Goal: Use online tool/utility: Utilize a website feature to perform a specific function

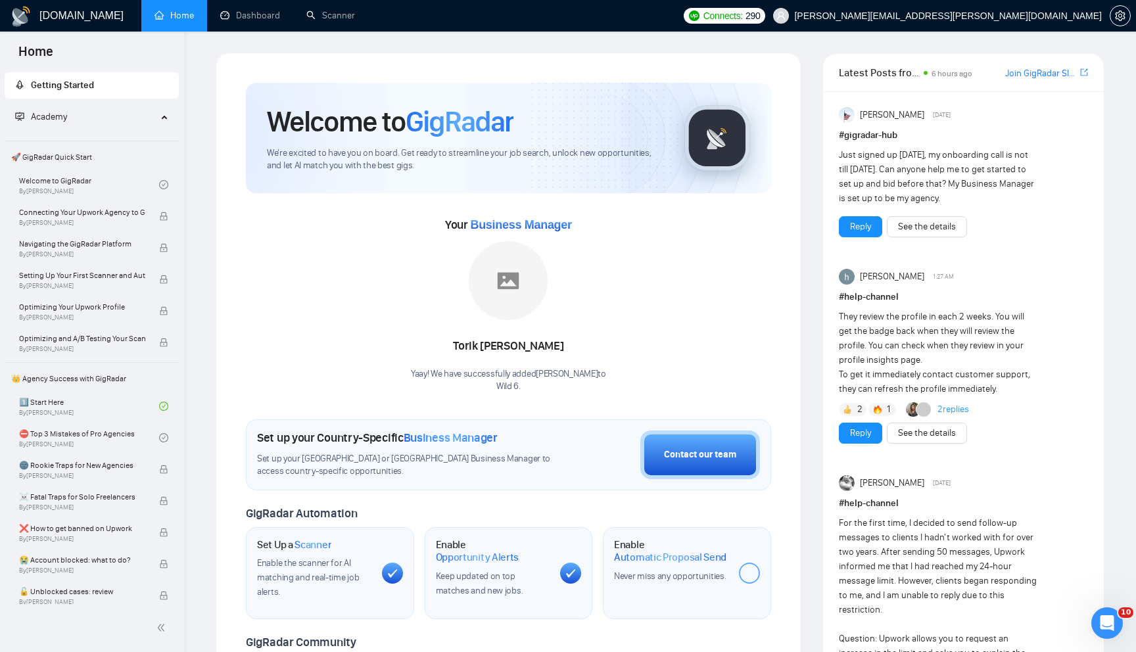
click at [74, 124] on span "Academy" at bounding box center [86, 117] width 142 height 26
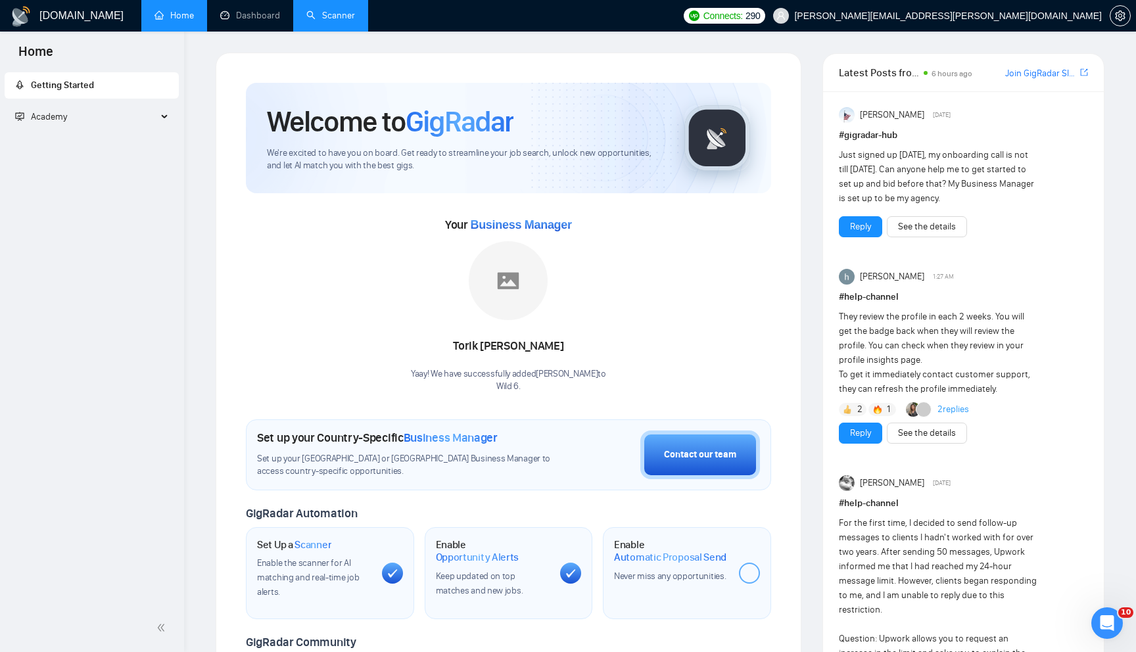
click at [313, 18] on link "Scanner" at bounding box center [330, 15] width 49 height 11
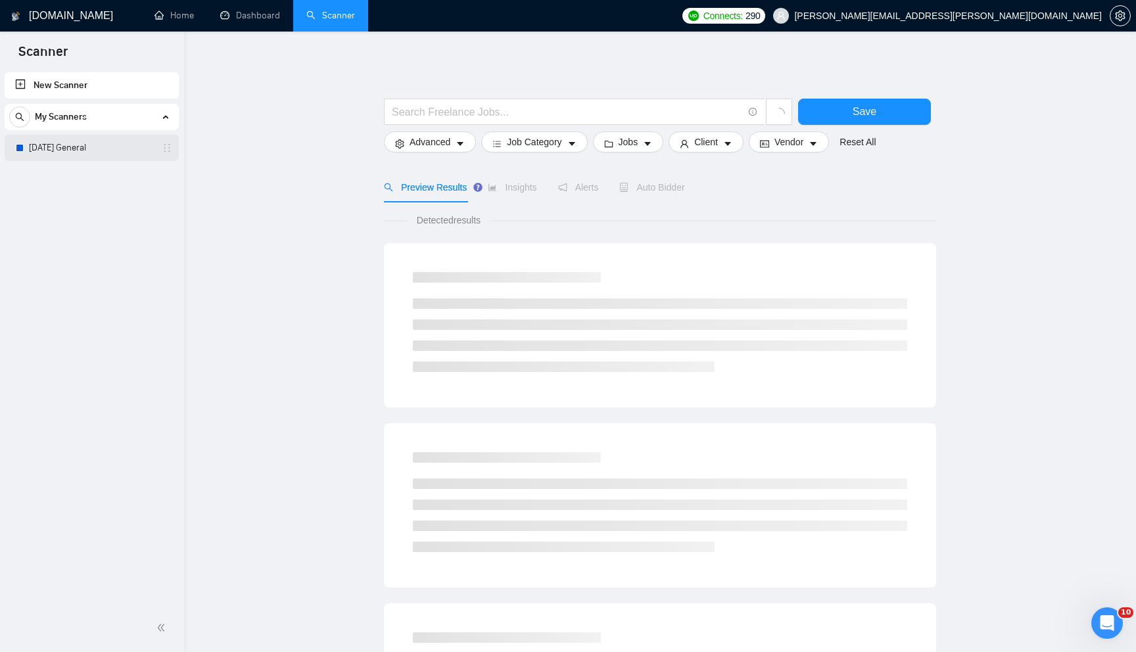
click at [68, 151] on link "[DATE] General" at bounding box center [91, 148] width 125 height 26
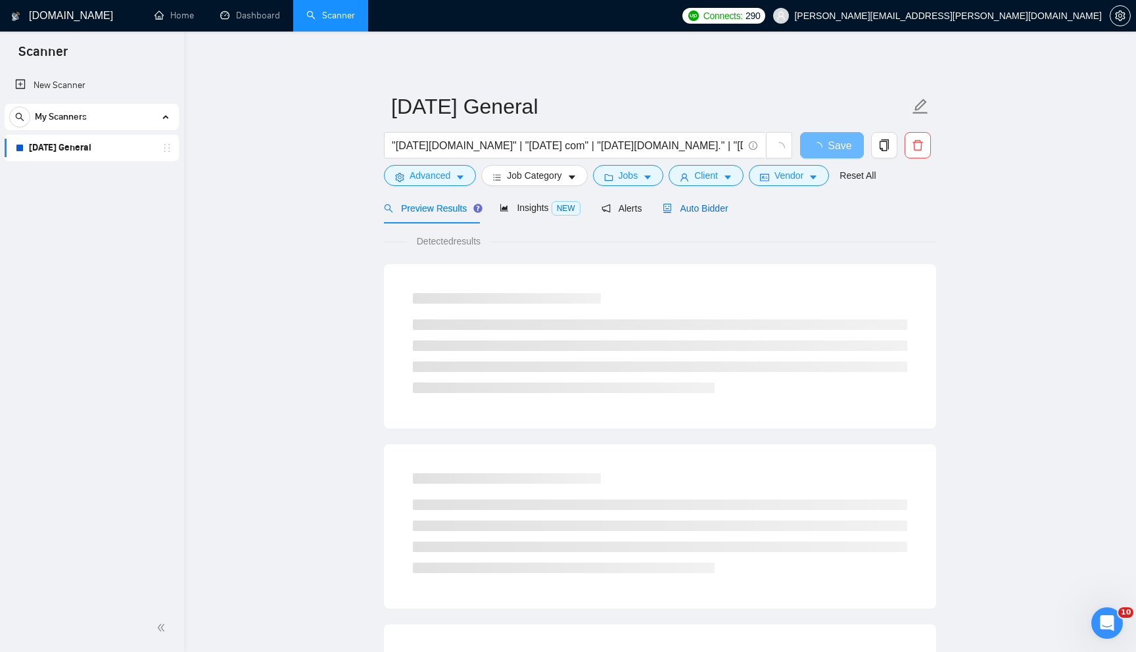
click at [702, 212] on span "Auto Bidder" at bounding box center [695, 208] width 65 height 11
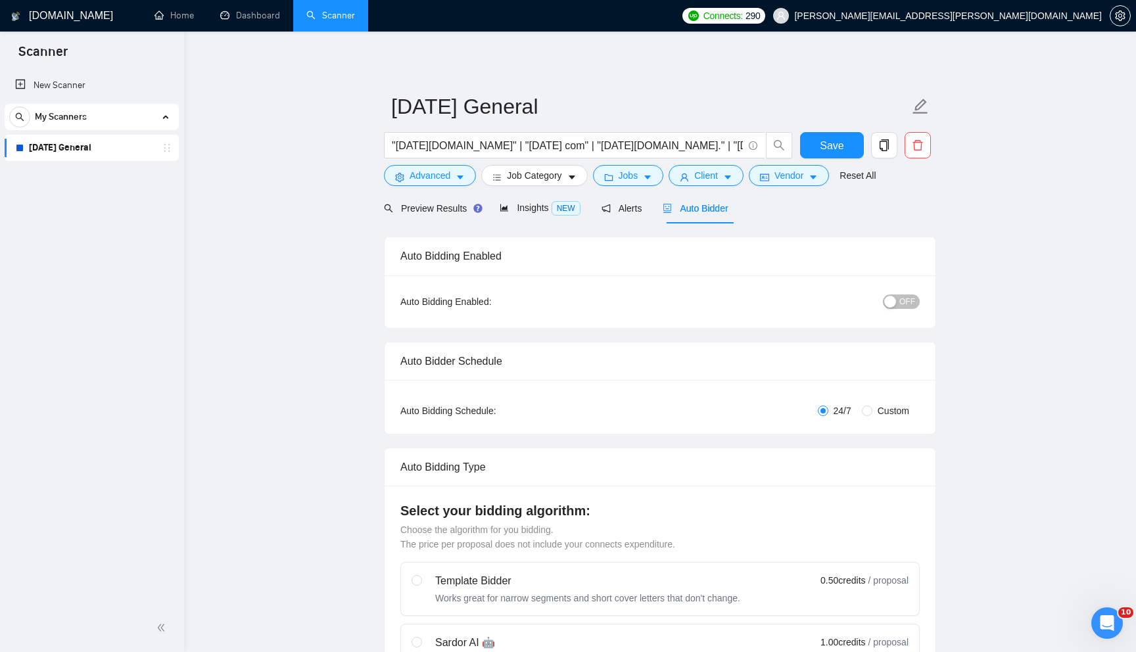
click at [907, 305] on span "OFF" at bounding box center [907, 302] width 16 height 14
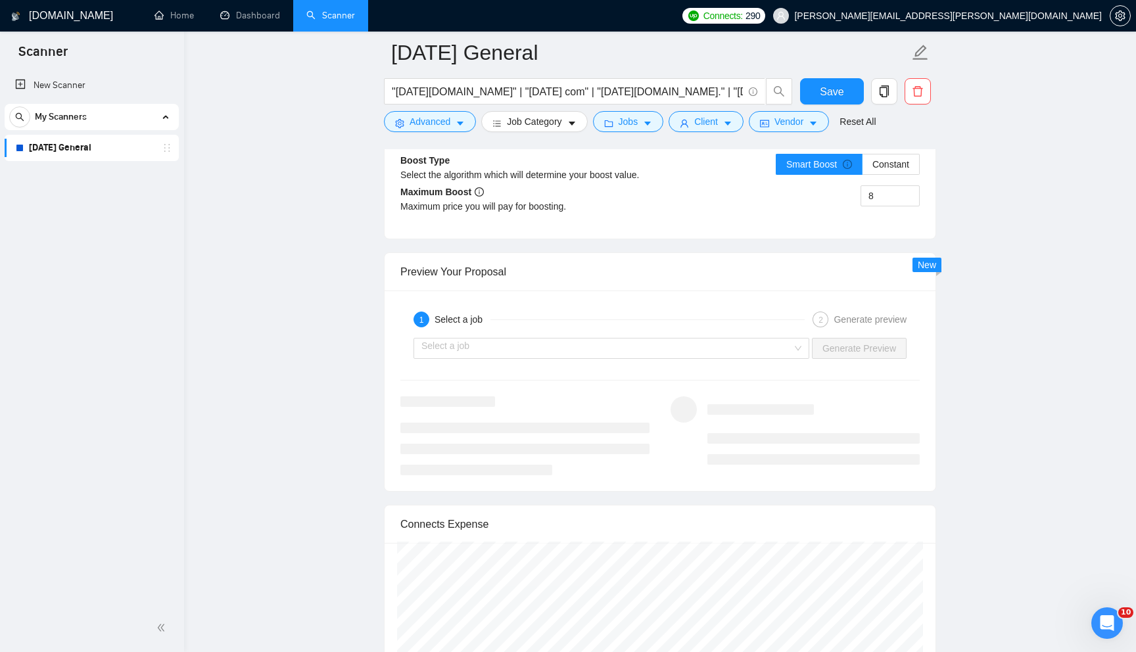
scroll to position [2482, 0]
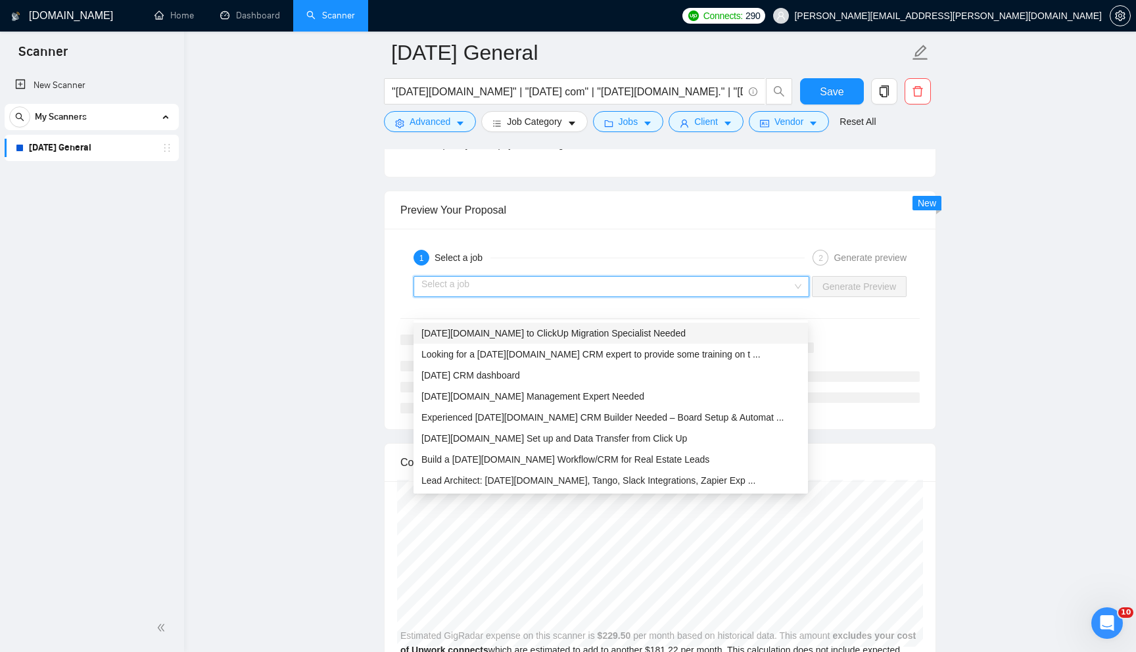
click at [538, 297] on input "search" at bounding box center [606, 287] width 371 height 20
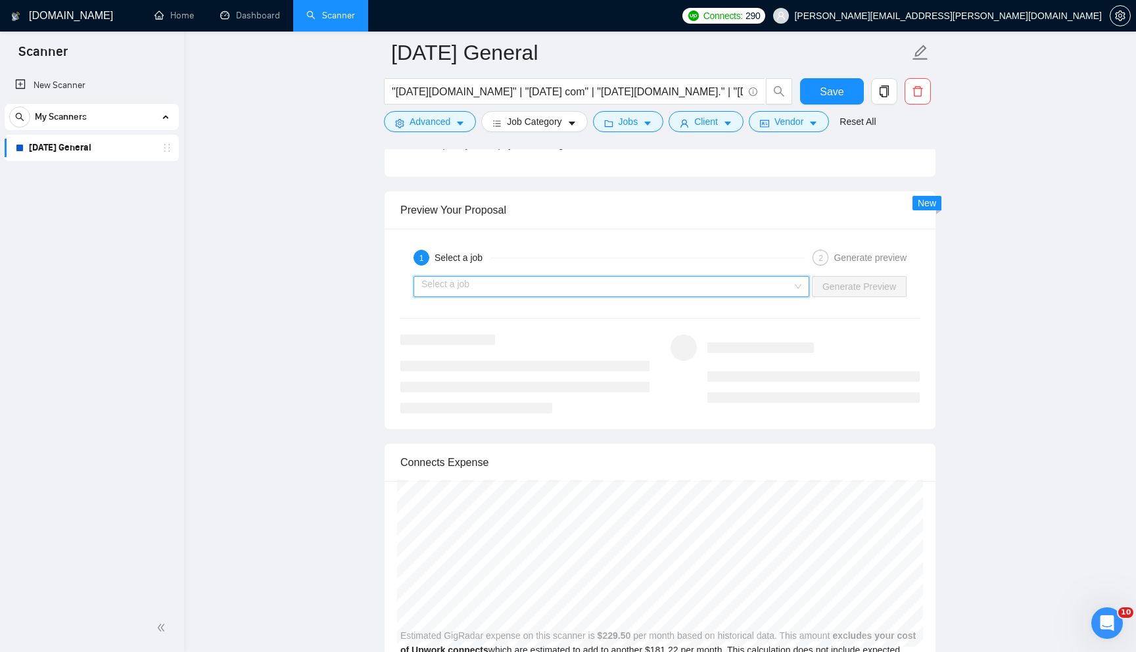
click at [705, 297] on input "search" at bounding box center [606, 287] width 371 height 20
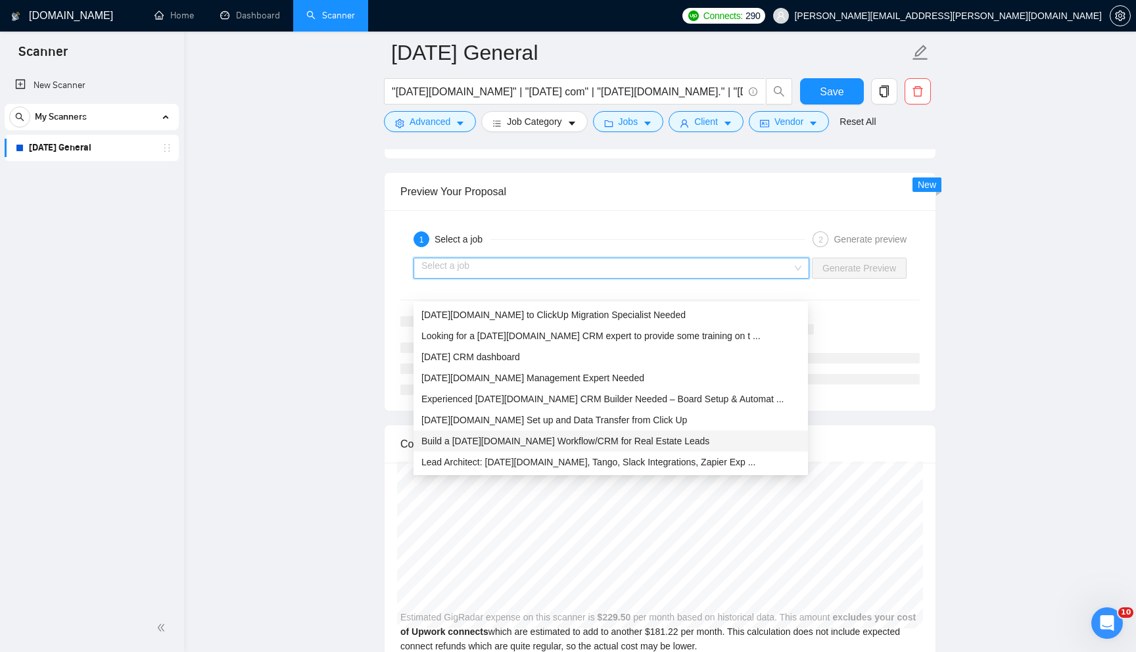
scroll to position [2500, 0]
